Goal: Task Accomplishment & Management: Manage account settings

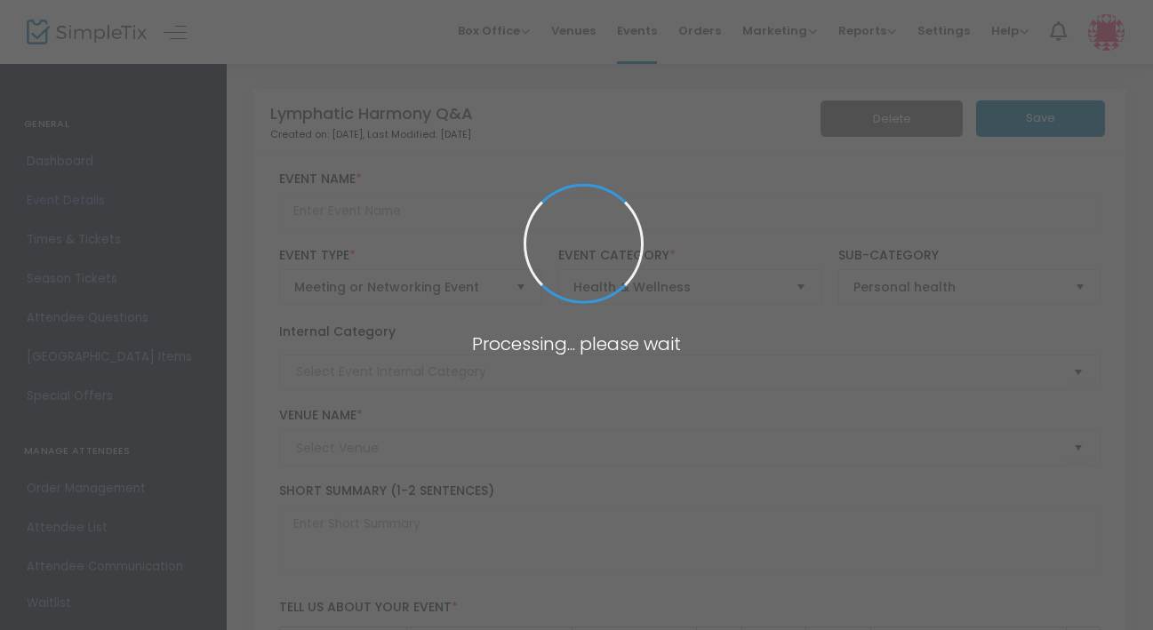
type input "Lymphatic Harmony Q&A"
type textarea "🌟 Ready to Flow & Feel Your Frequency? Join us for an energizing evening with L…"
type input "Register Now"
type input "Brew & Sip The Pack"
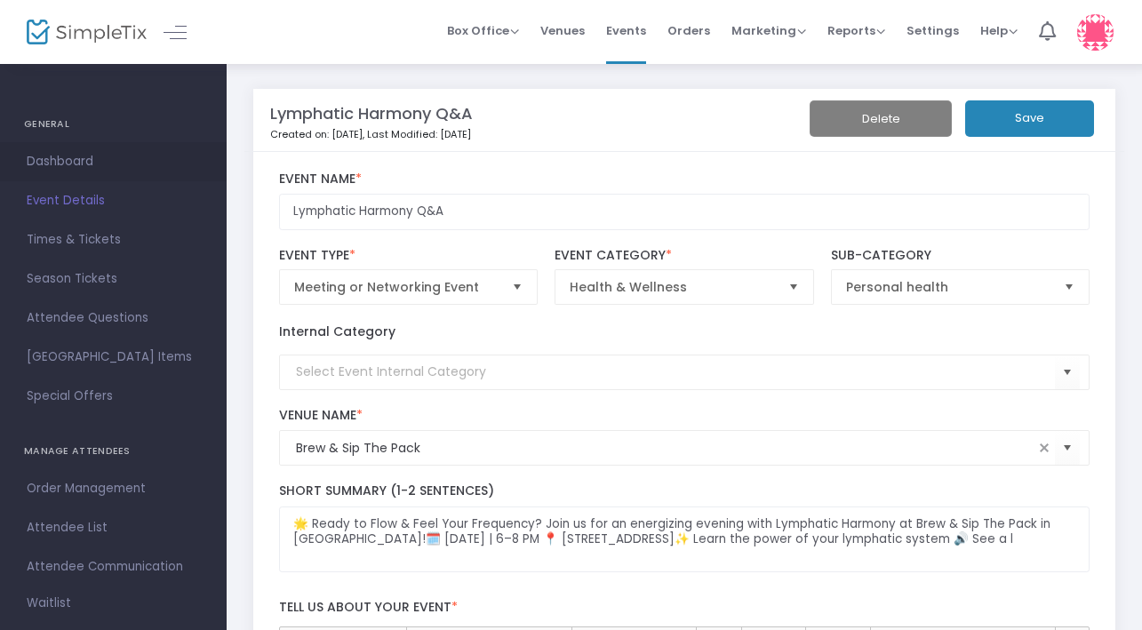
click at [55, 163] on span "Dashboard" at bounding box center [113, 161] width 173 height 23
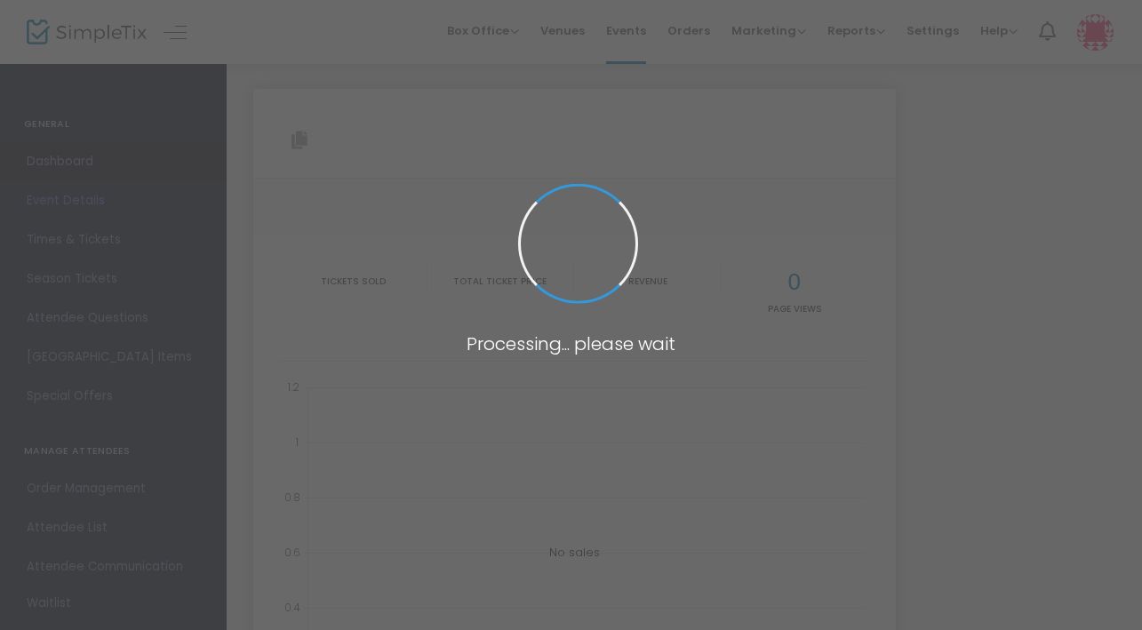
type input "[URL][DOMAIN_NAME]"
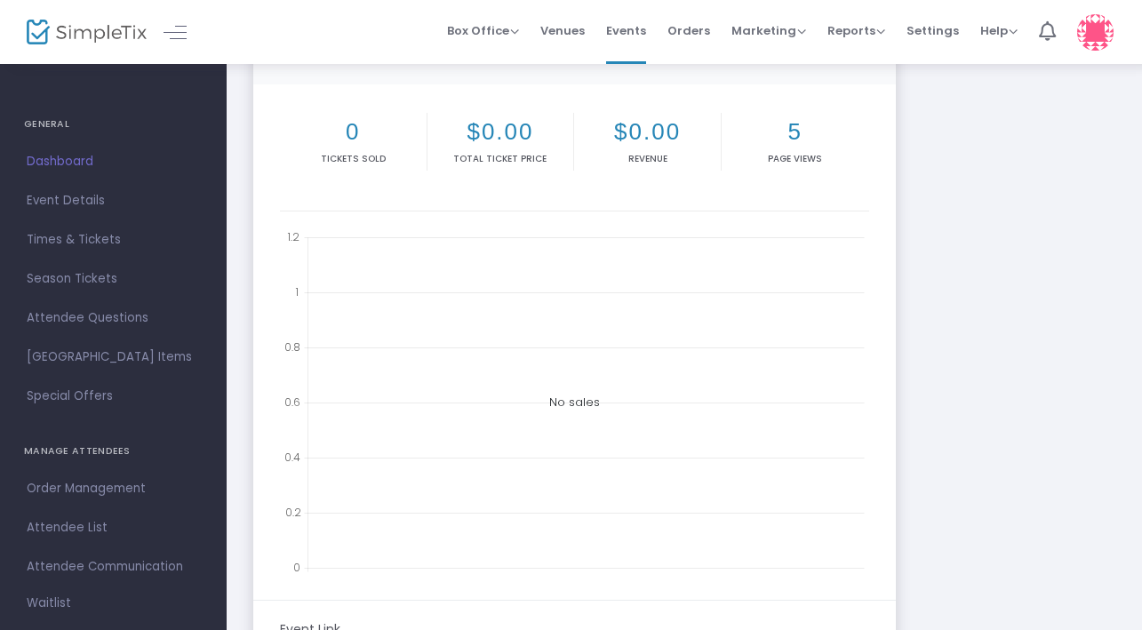
scroll to position [495, 0]
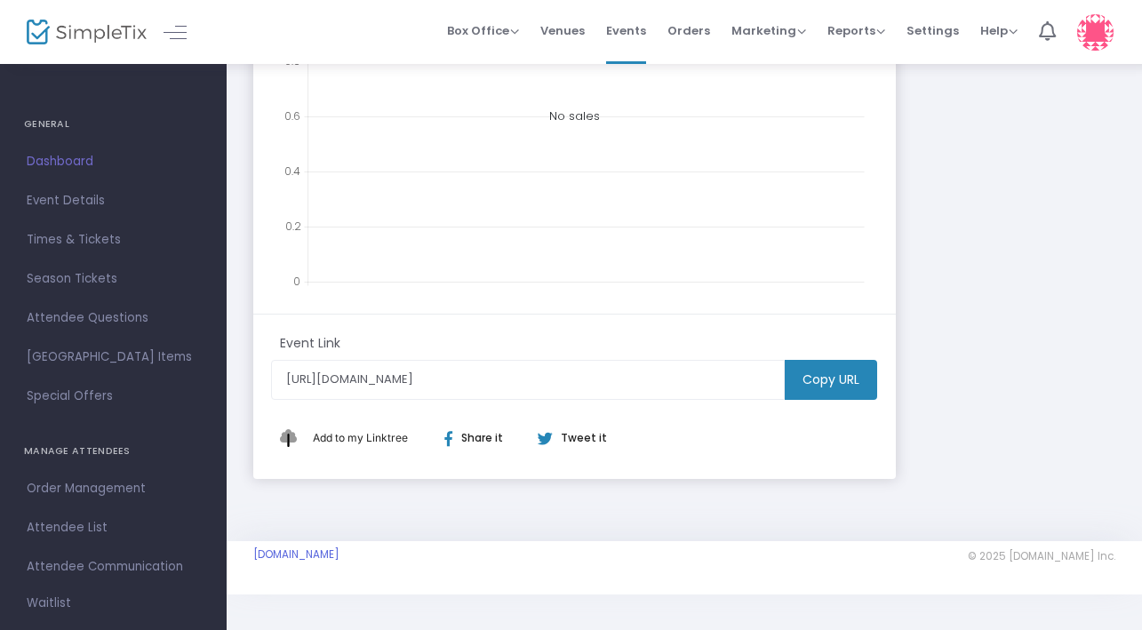
click at [841, 380] on m-button "Copy URL" at bounding box center [831, 380] width 92 height 40
